Goal: Navigation & Orientation: Find specific page/section

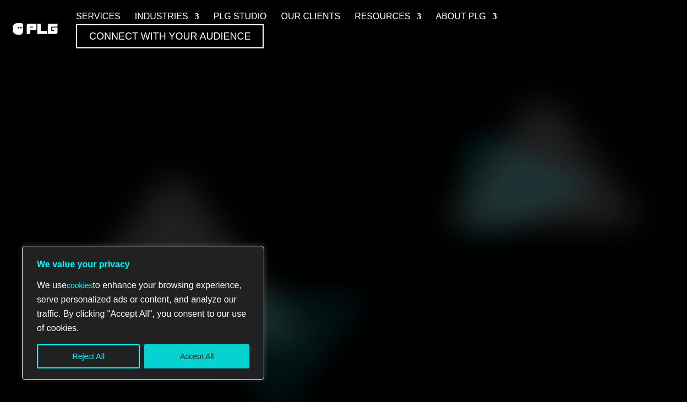
click at [221, 347] on button "Accept All" at bounding box center [196, 356] width 105 height 24
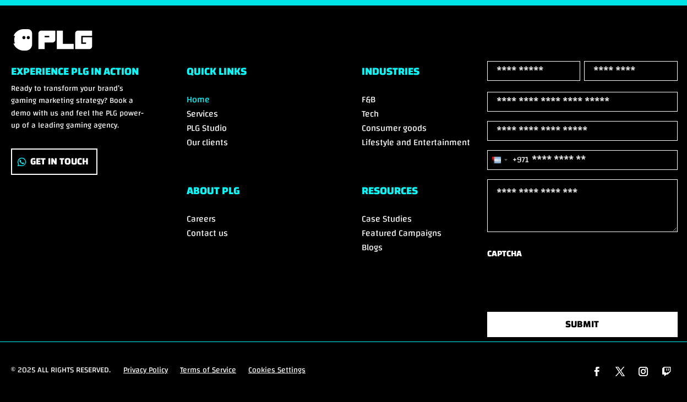
scroll to position [3747, 0]
click at [198, 211] on span "Careers" at bounding box center [201, 219] width 29 height 17
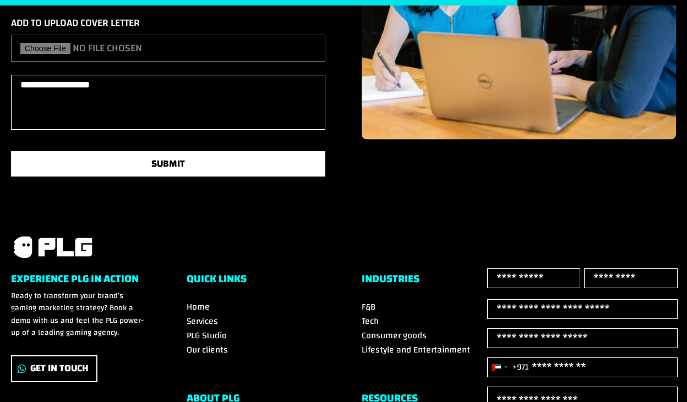
scroll to position [1810, 0]
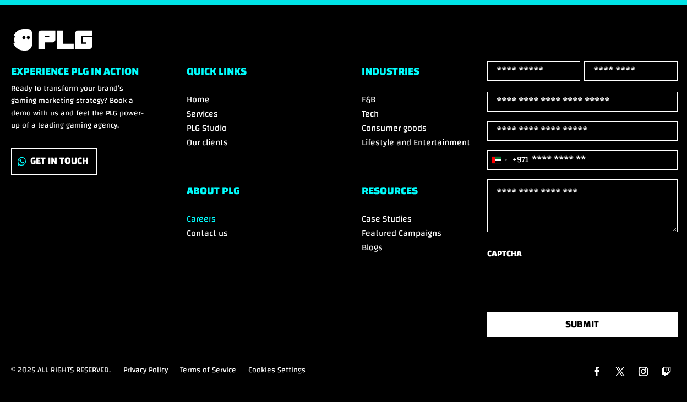
click at [376, 211] on span "Case Studies" at bounding box center [387, 219] width 50 height 17
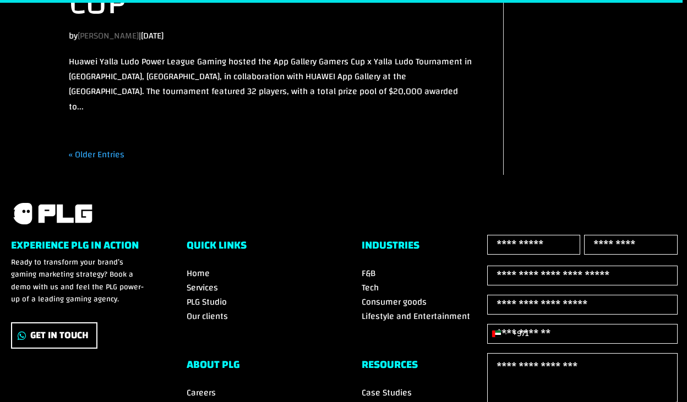
scroll to position [2577, 0]
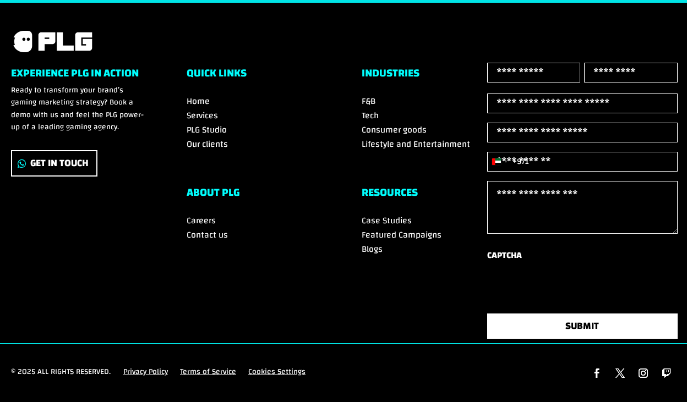
click at [200, 107] on span "Services" at bounding box center [202, 115] width 31 height 17
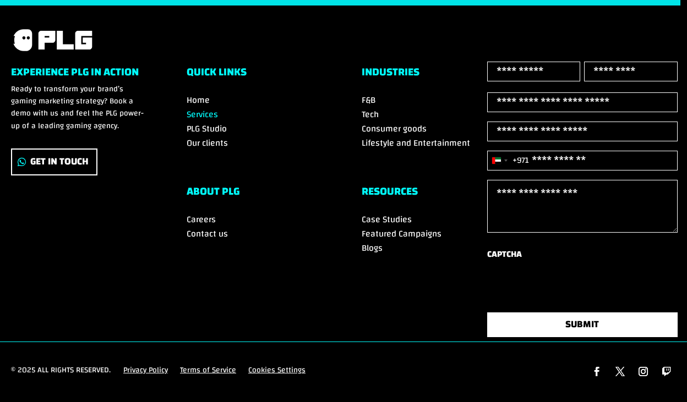
scroll to position [2058, 0]
